Goal: Information Seeking & Learning: Understand process/instructions

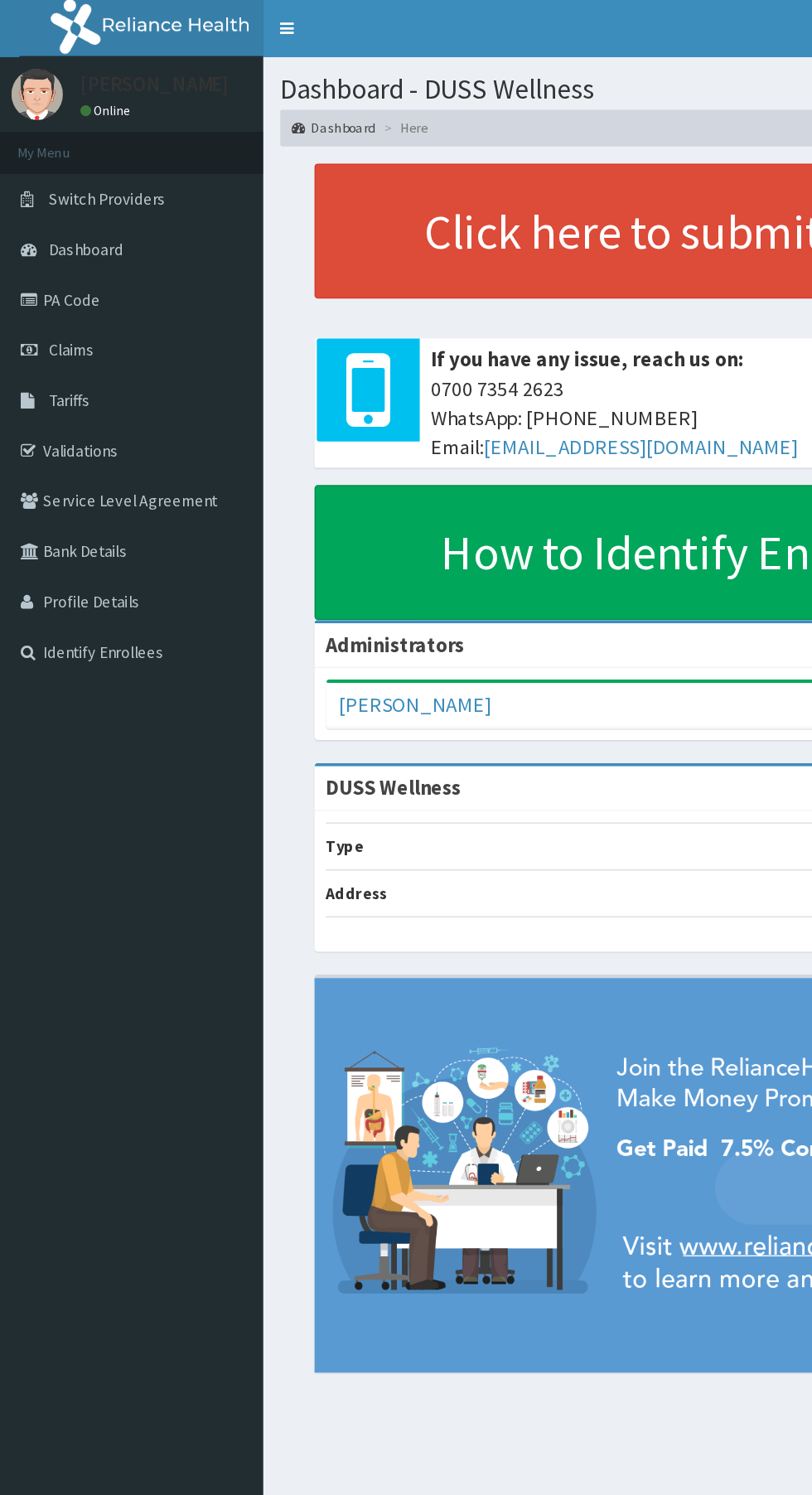
click at [172, 189] on link "Dashboard" at bounding box center [95, 180] width 191 height 36
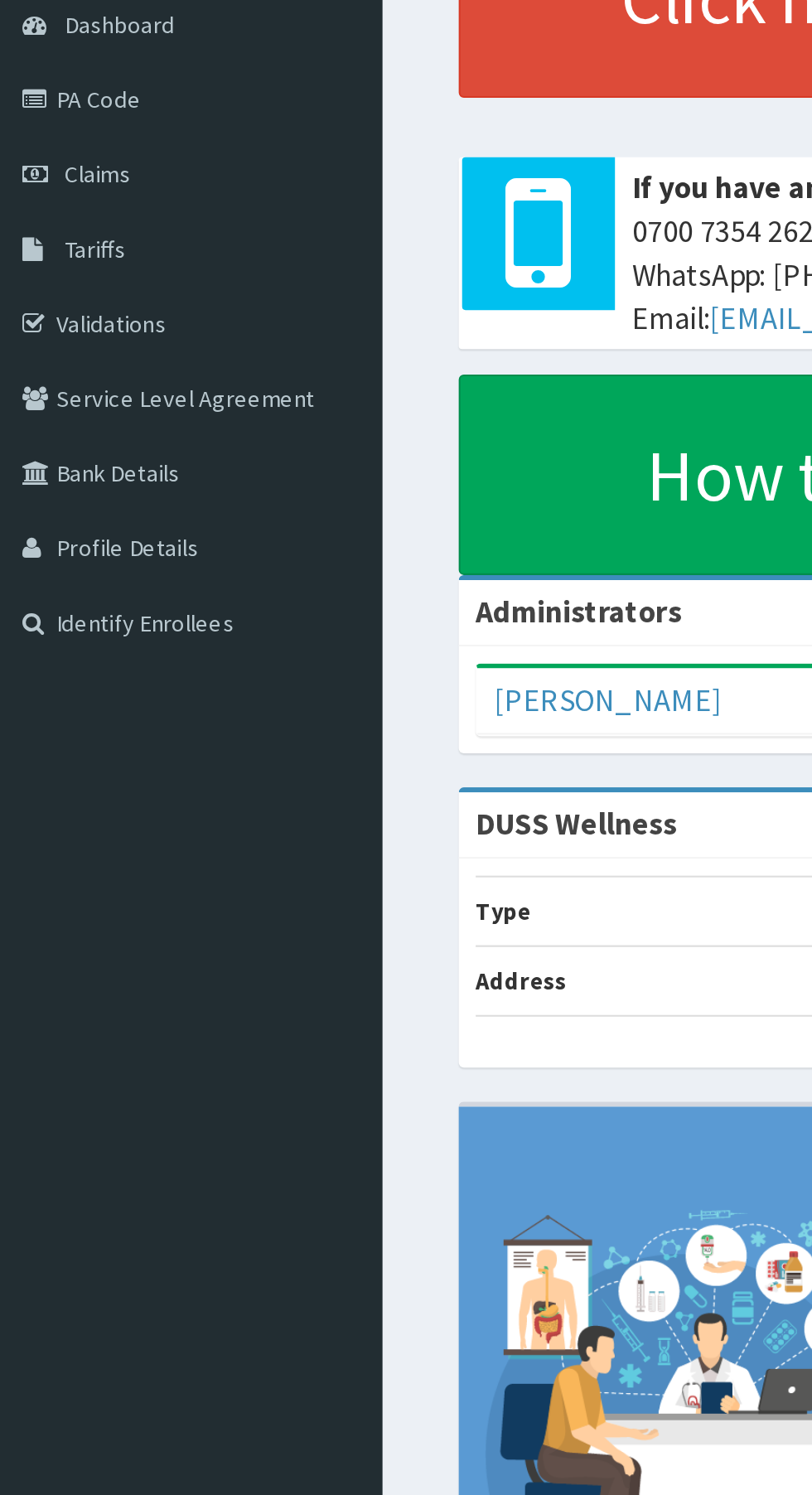
click at [27, 216] on icon at bounding box center [23, 217] width 17 height 12
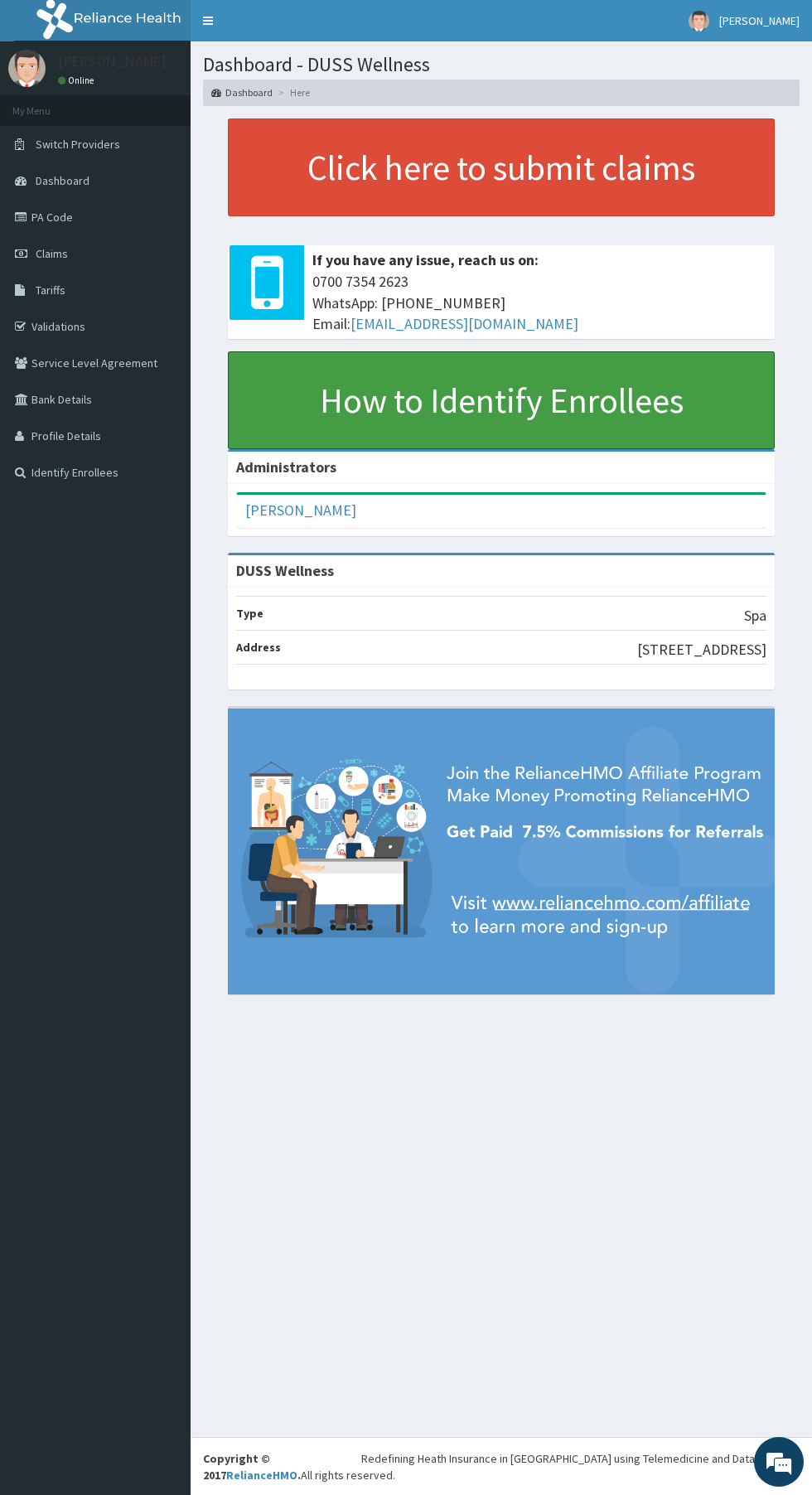
click at [609, 394] on link "How to Identify Enrollees" at bounding box center [501, 400] width 547 height 98
